Goal: Task Accomplishment & Management: Use online tool/utility

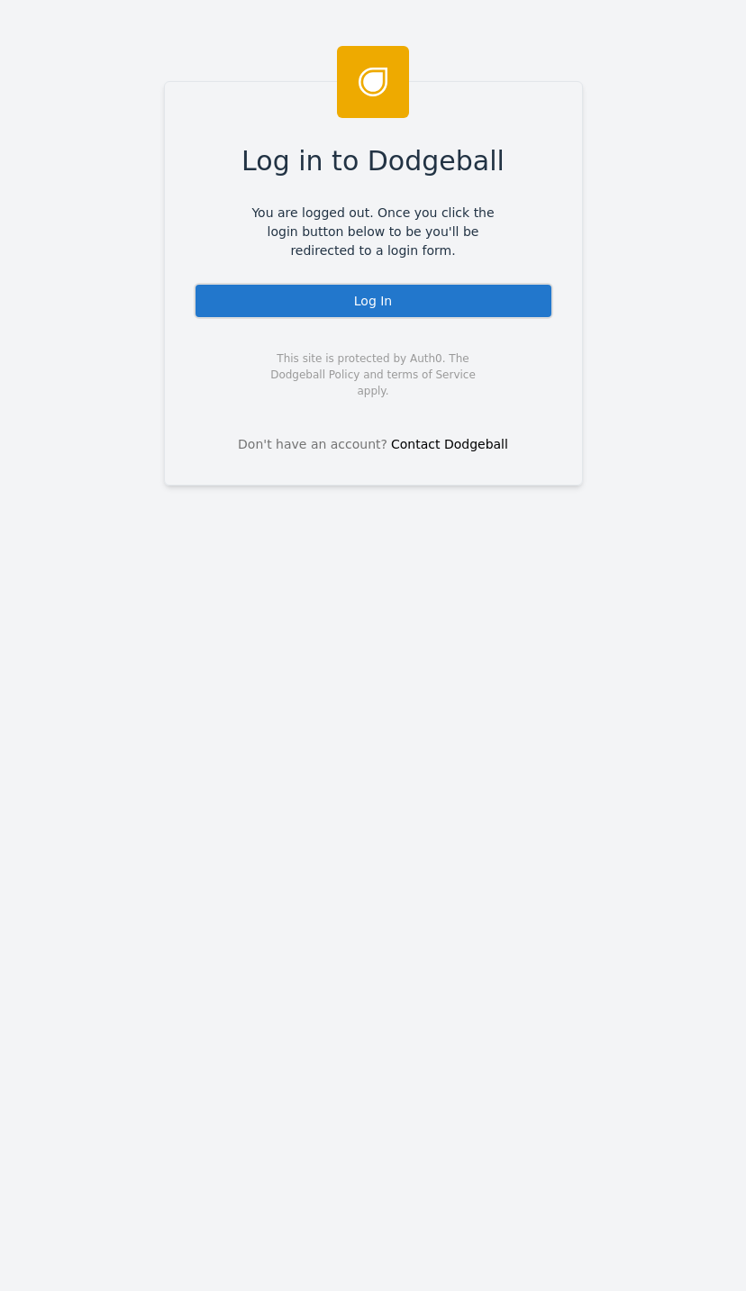
click at [472, 275] on div "Log in to Dodgeball You are logged out. Once you click the login button below t…" at bounding box center [373, 283] width 419 height 405
click at [313, 293] on div "Log In" at bounding box center [373, 301] width 359 height 36
click at [265, 285] on div "Log In" at bounding box center [373, 301] width 359 height 36
click at [419, 293] on div "Log In" at bounding box center [373, 301] width 359 height 36
click at [415, 288] on div "Log In" at bounding box center [373, 301] width 359 height 36
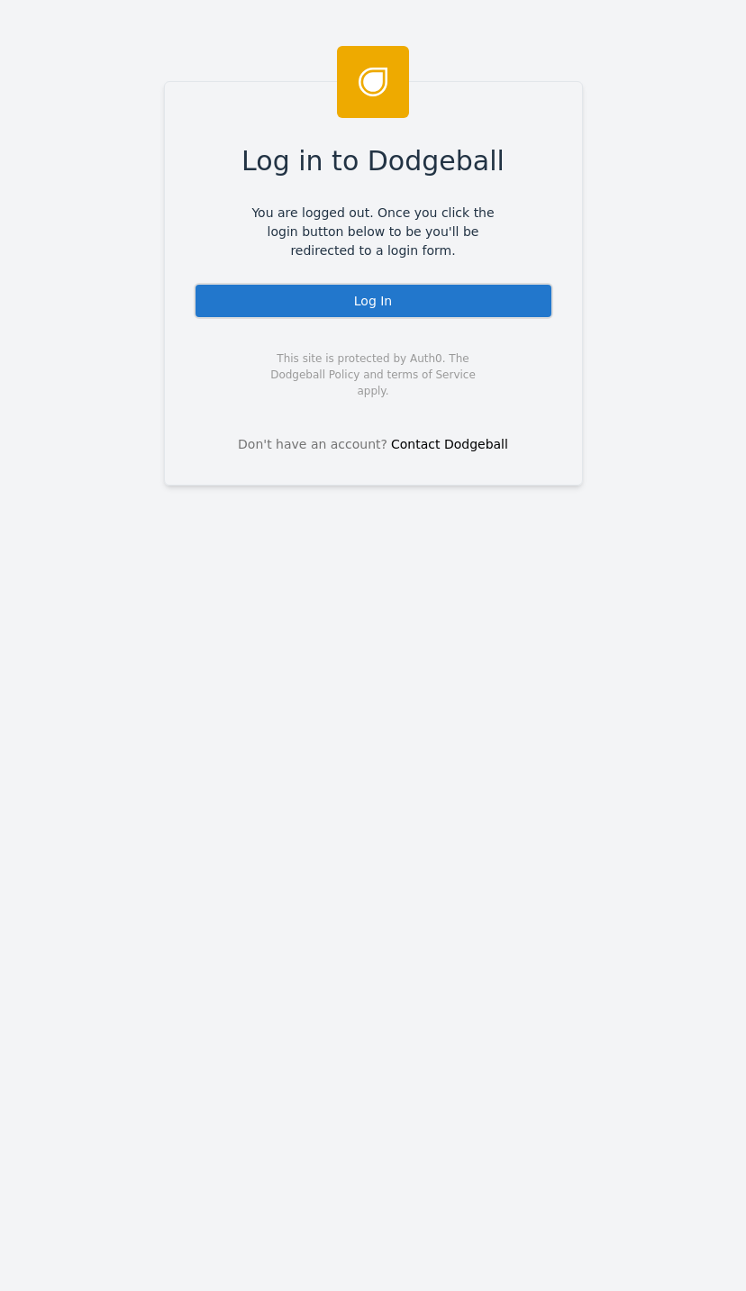
click at [450, 288] on div "Log In" at bounding box center [373, 301] width 359 height 36
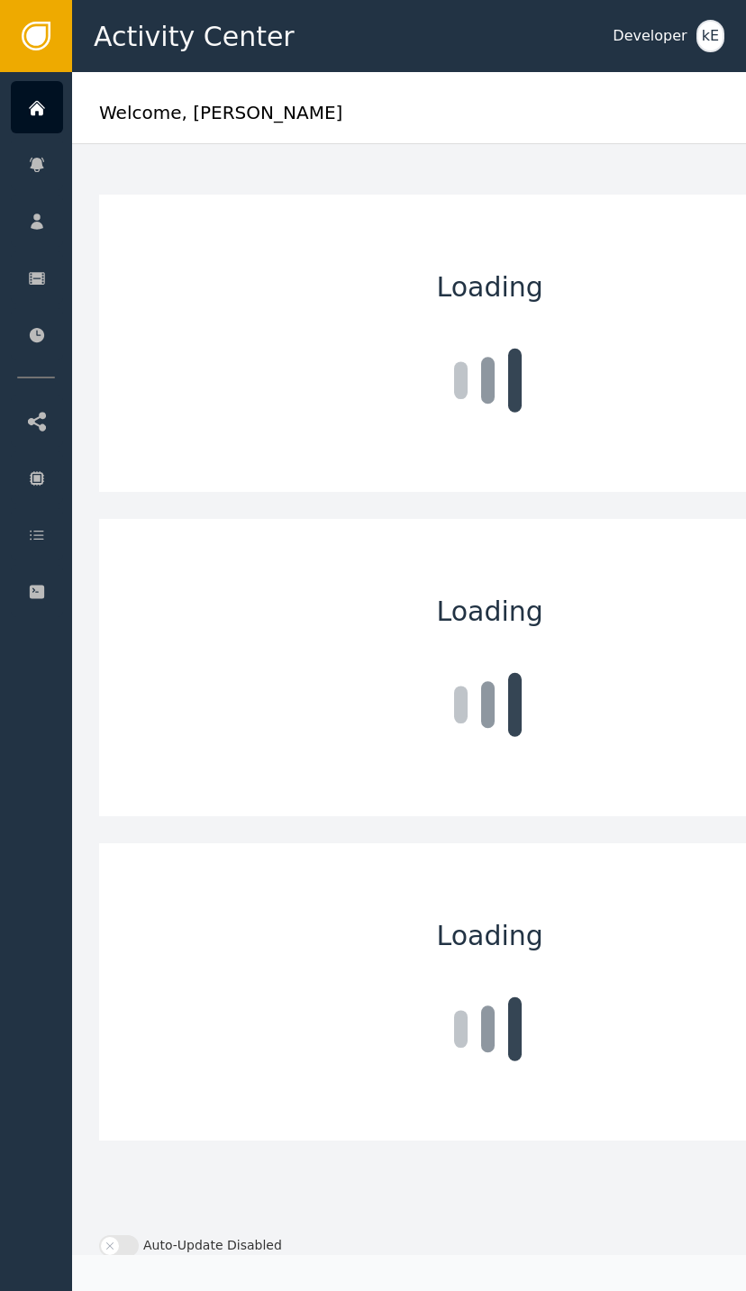
click at [47, 207] on div at bounding box center [37, 221] width 52 height 52
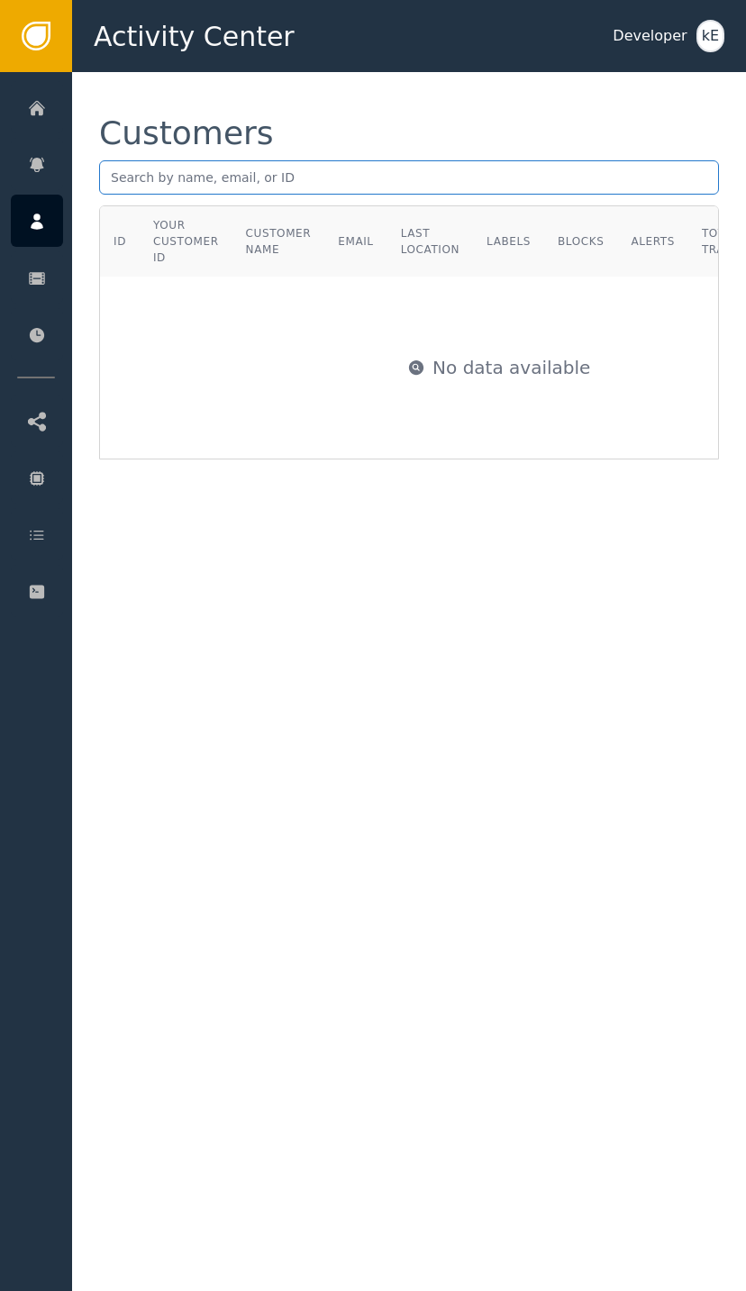
click at [350, 167] on input "text" at bounding box center [409, 177] width 620 height 34
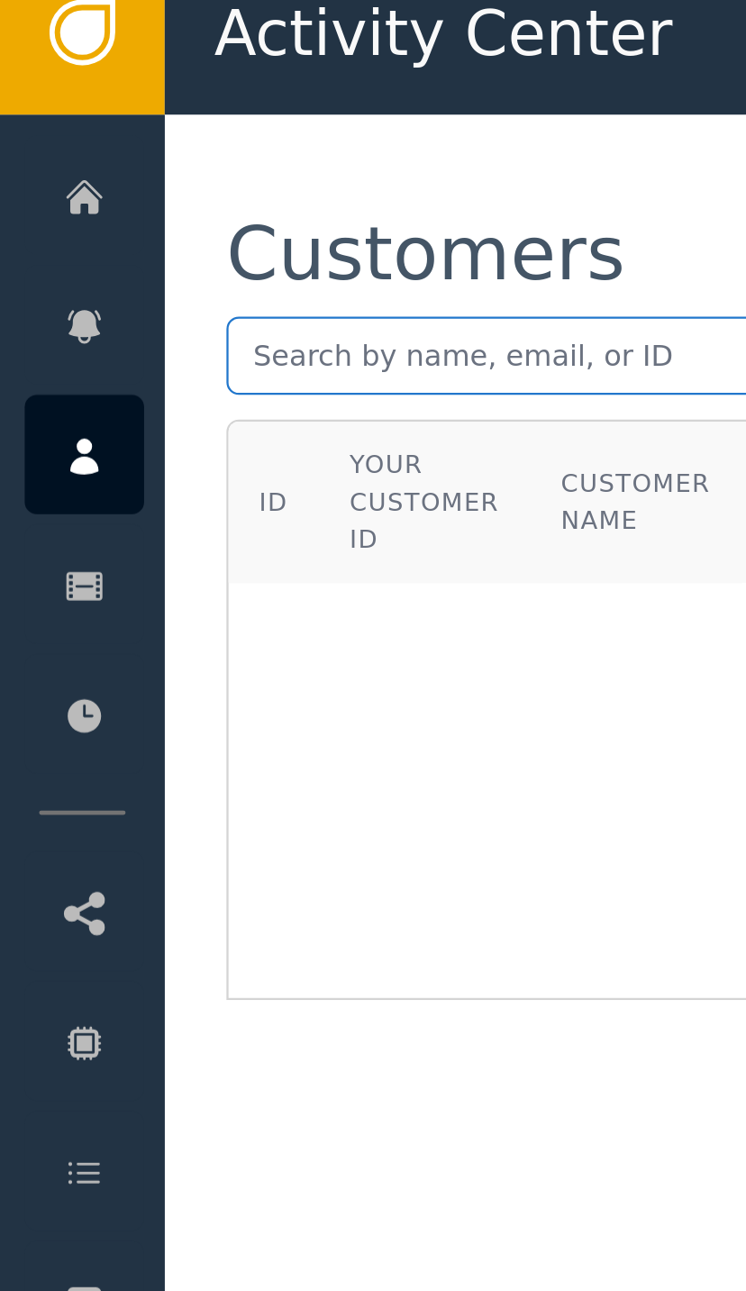
click at [132, 160] on input "text" at bounding box center [409, 177] width 620 height 34
paste input "[EMAIL_ADDRESS][DOMAIN_NAME]"
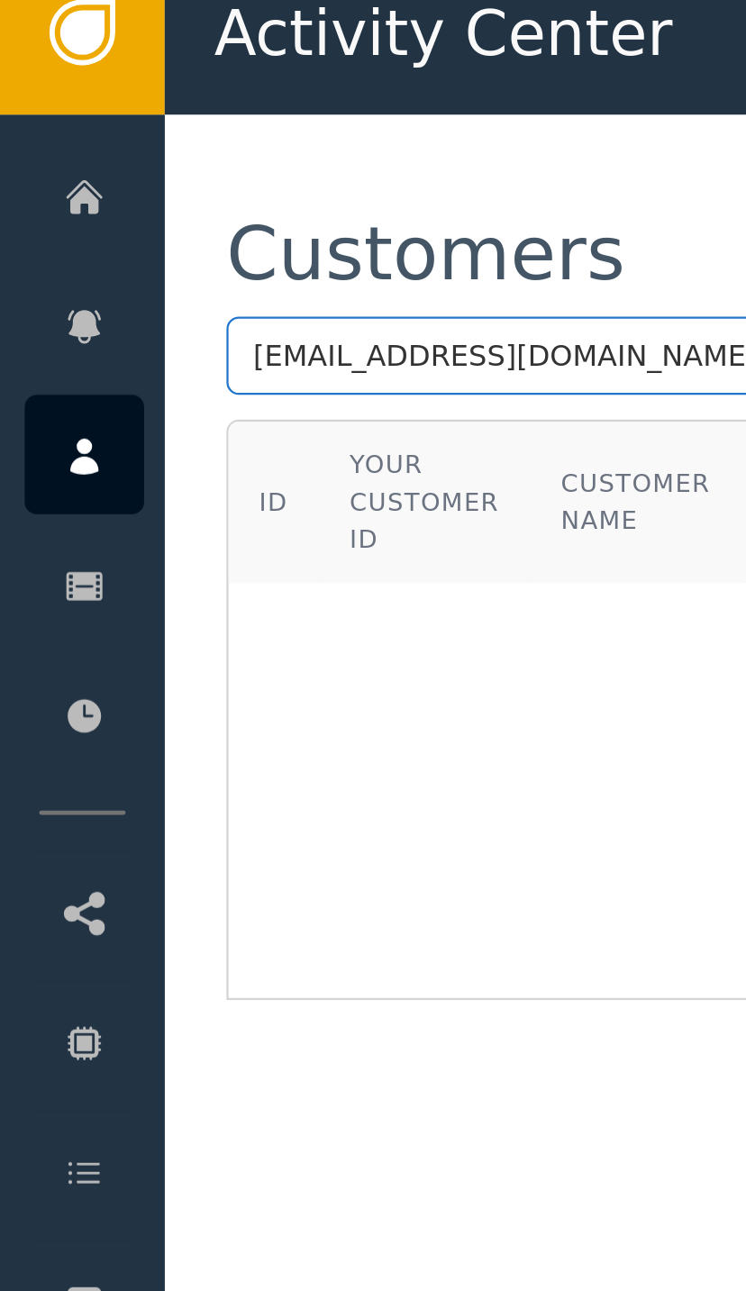
type input "[EMAIL_ADDRESS][DOMAIN_NAME]"
